Goal: Information Seeking & Learning: Understand process/instructions

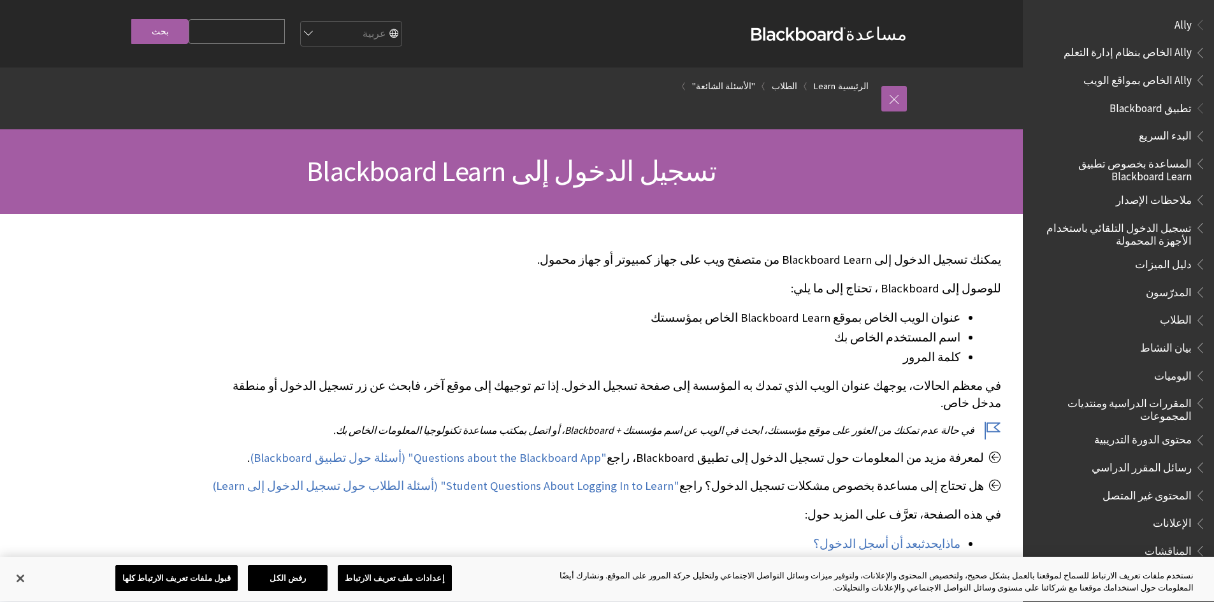
scroll to position [976, 0]
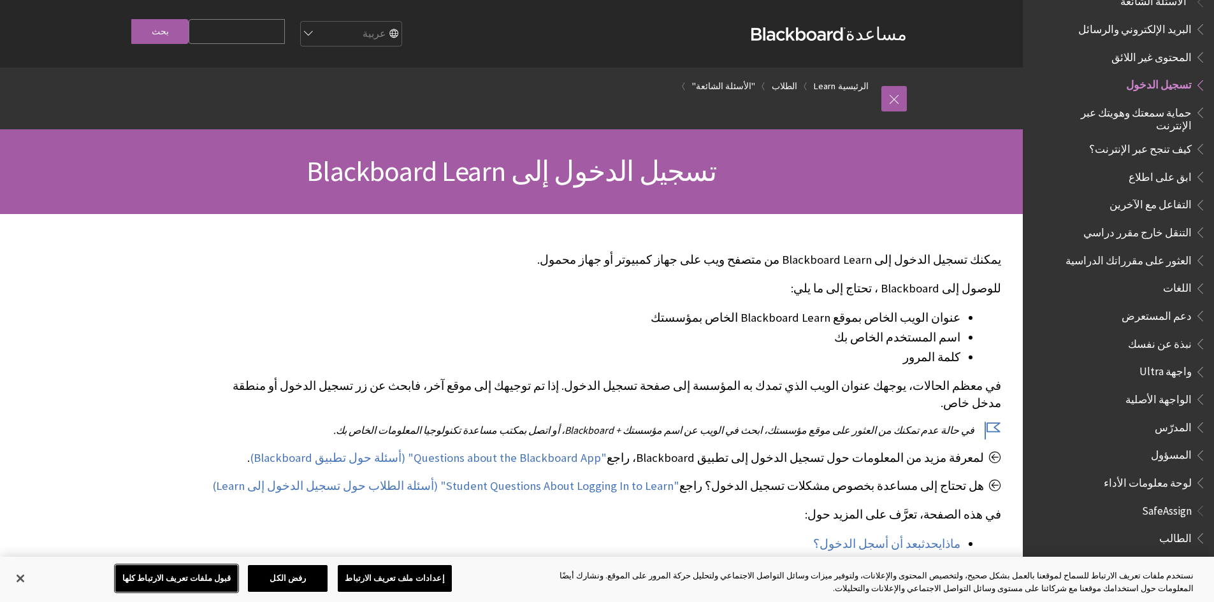
click at [220, 578] on button "قبول ملفات تعريف الارتباط كلها" at bounding box center [176, 578] width 123 height 27
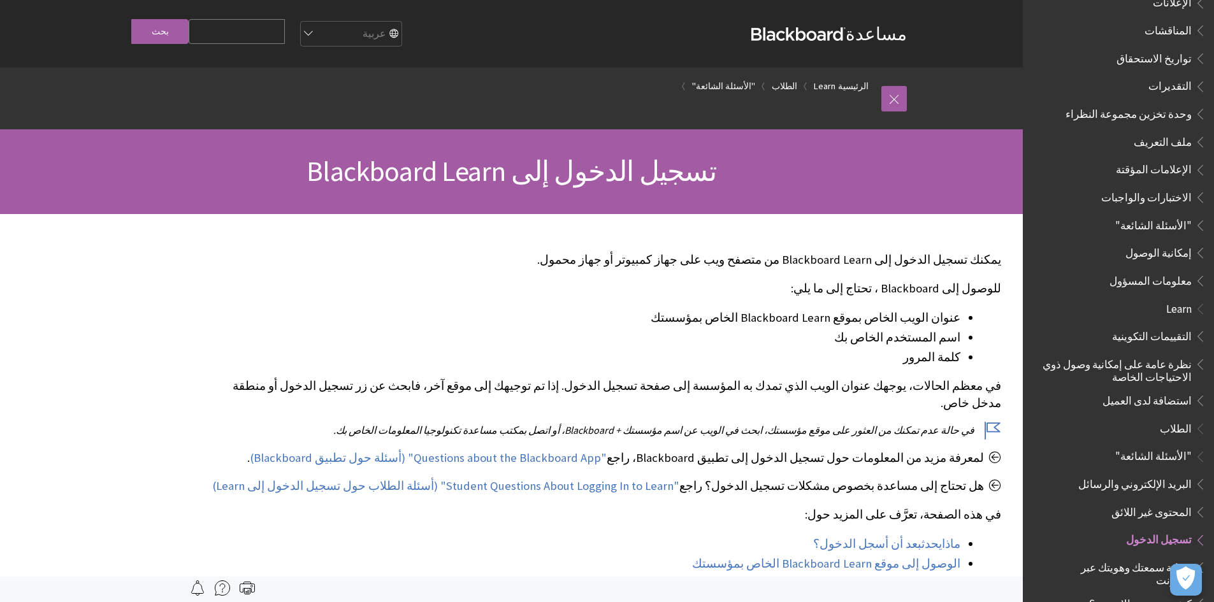
scroll to position [521, 0]
click at [1169, 529] on span "تسجيل الدخول" at bounding box center [1159, 537] width 66 height 17
click at [777, 317] on li "عنوان الويب الخاص بموقع Blackboard Learn الخاص بمؤسستك" at bounding box center [586, 318] width 750 height 18
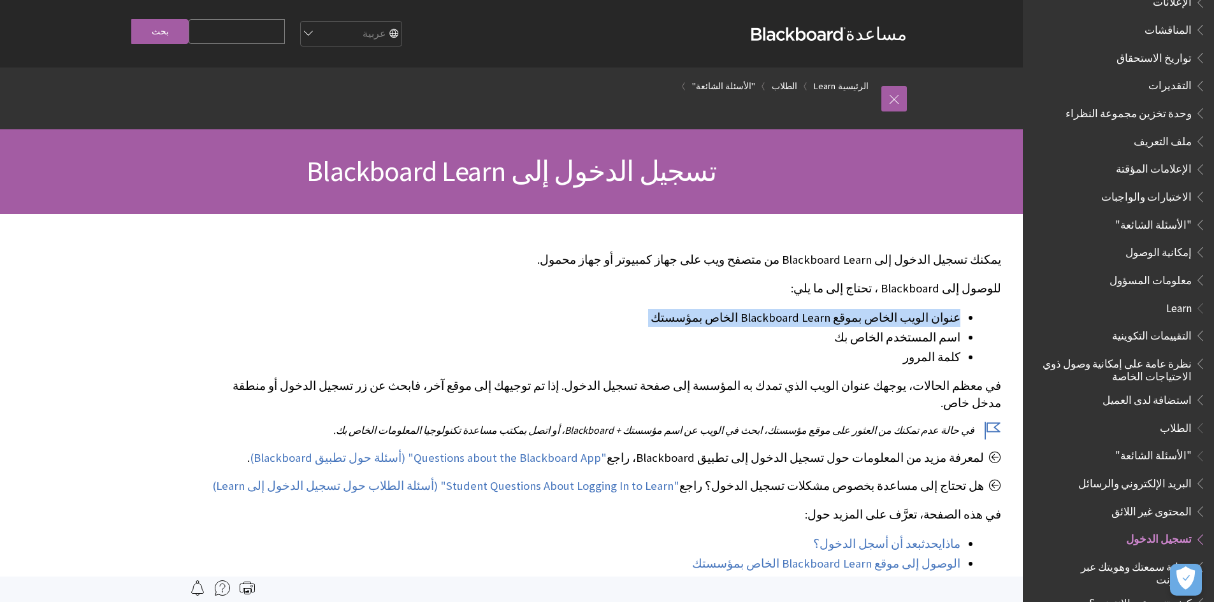
click at [777, 317] on li "عنوان الويب الخاص بموقع Blackboard Learn الخاص بمؤسستك" at bounding box center [586, 318] width 750 height 18
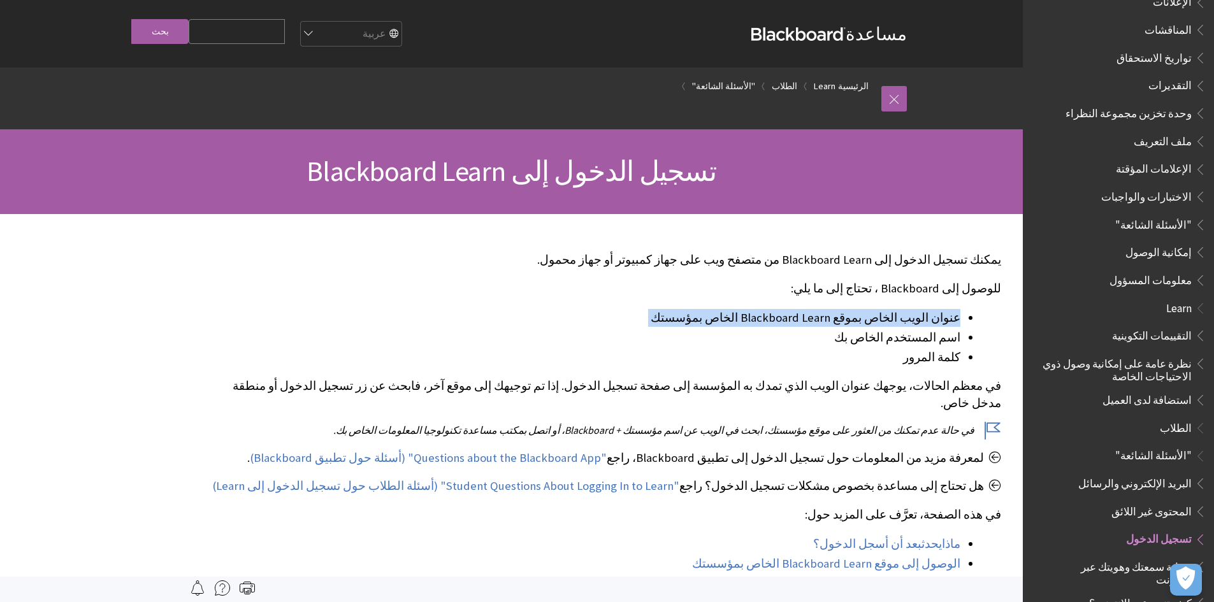
click at [777, 317] on li "عنوان الويب الخاص بموقع Blackboard Learn الخاص بمؤسستك" at bounding box center [586, 318] width 750 height 18
